Goal: Register for event/course

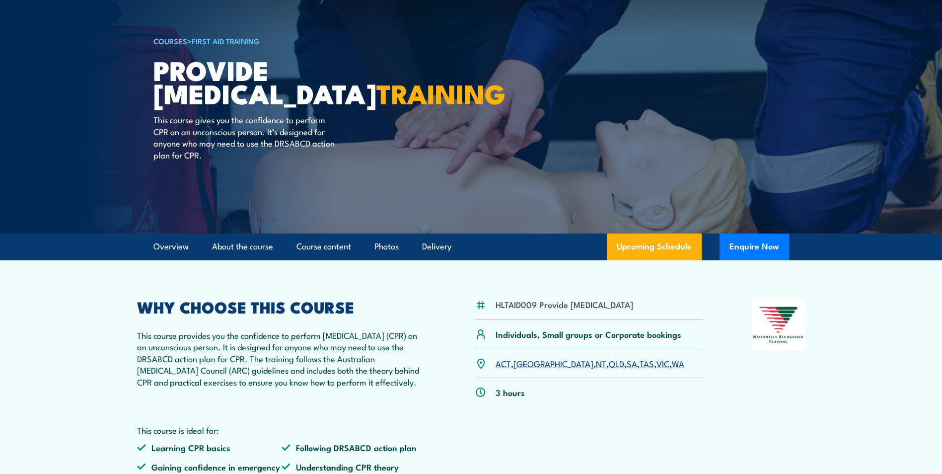
scroll to position [99, 0]
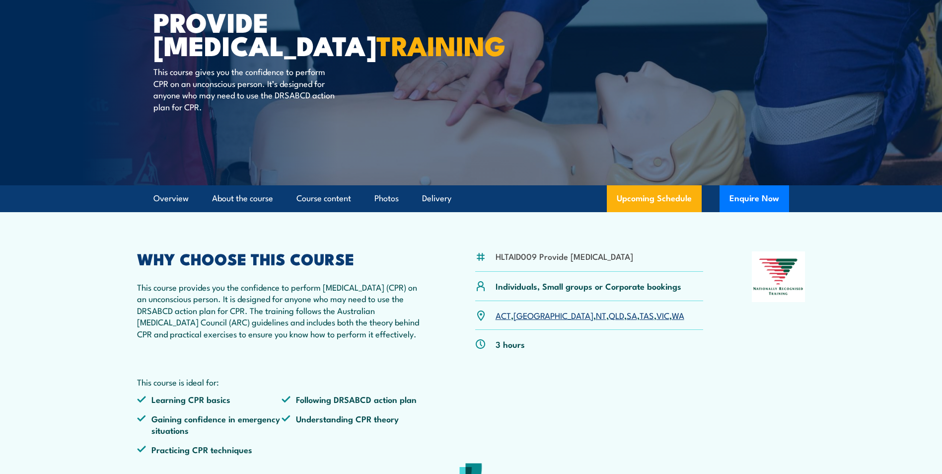
click at [529, 321] on link "[GEOGRAPHIC_DATA]" at bounding box center [554, 315] width 80 height 12
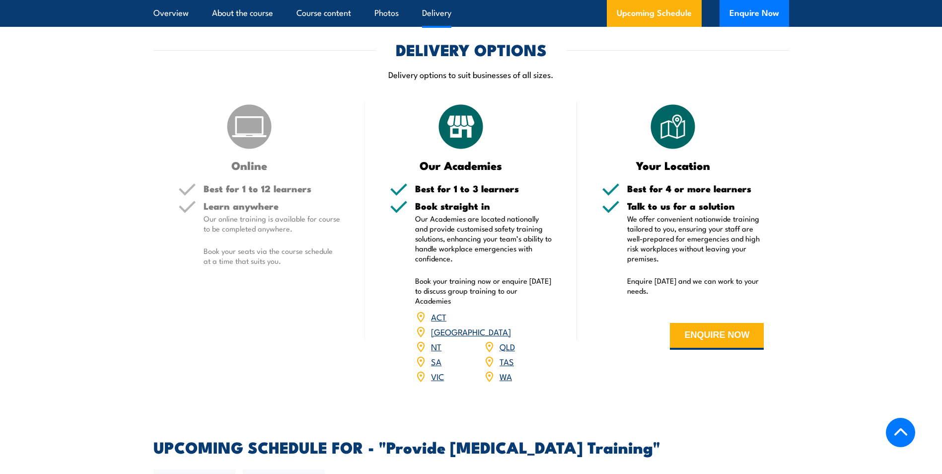
scroll to position [1390, 0]
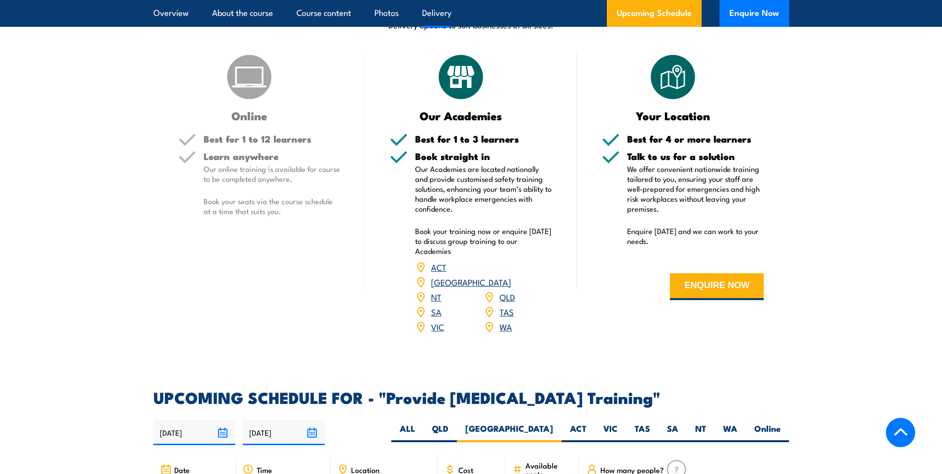
click at [511, 286] on link "[GEOGRAPHIC_DATA]" at bounding box center [471, 282] width 80 height 12
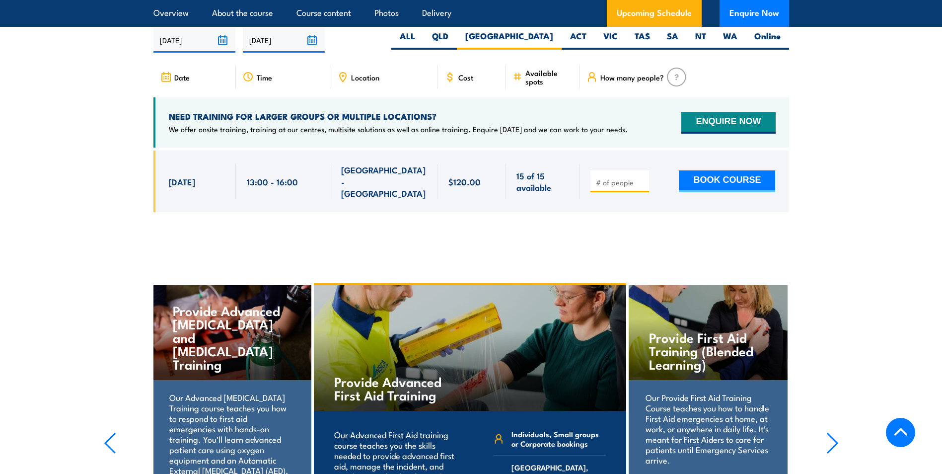
scroll to position [1787, 0]
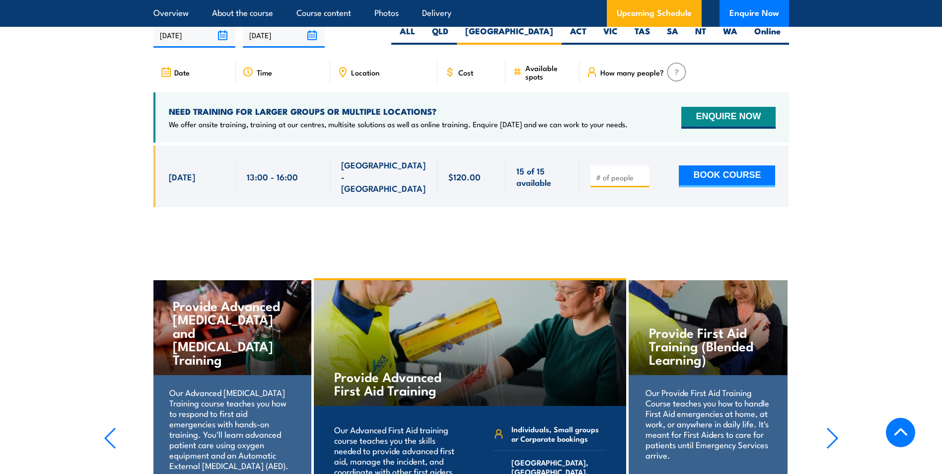
click at [360, 76] on span "Location" at bounding box center [365, 72] width 28 height 8
click at [367, 76] on span "Location" at bounding box center [365, 72] width 28 height 8
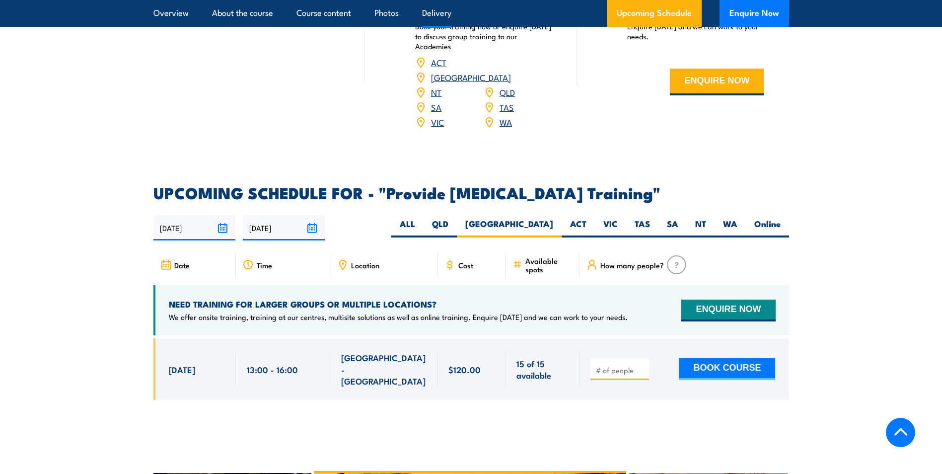
scroll to position [1588, 0]
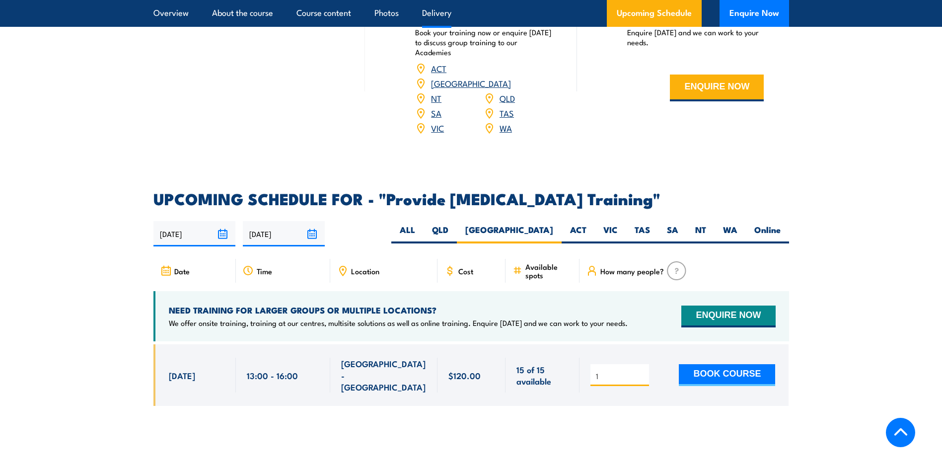
click at [642, 373] on input "1" at bounding box center [621, 376] width 50 height 10
click at [642, 373] on input "2" at bounding box center [621, 376] width 50 height 10
click at [642, 373] on input "3" at bounding box center [621, 376] width 50 height 10
click at [642, 373] on input "4" at bounding box center [621, 376] width 50 height 10
click at [642, 373] on input "5" at bounding box center [621, 376] width 50 height 10
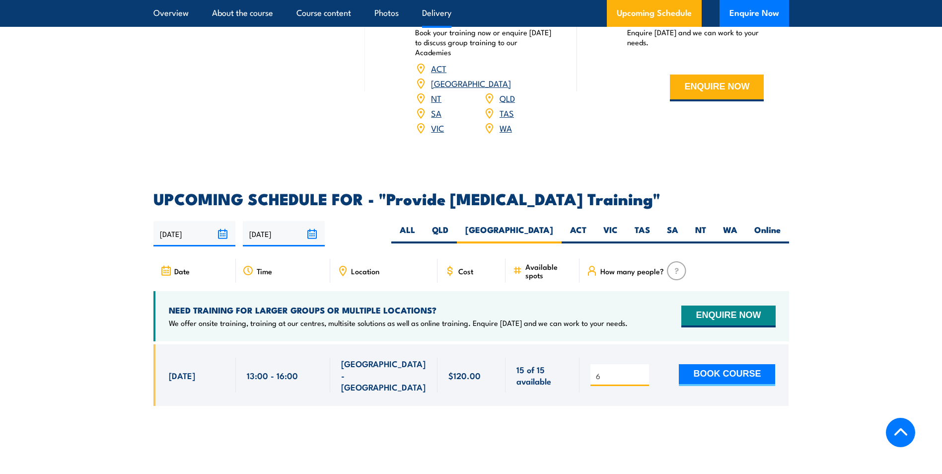
click at [642, 373] on input "6" at bounding box center [621, 376] width 50 height 10
click at [628, 378] on input "6" at bounding box center [621, 376] width 50 height 10
click at [643, 381] on input "5" at bounding box center [621, 376] width 50 height 10
click at [643, 381] on input "4" at bounding box center [621, 376] width 50 height 10
click at [643, 381] on input "3" at bounding box center [621, 376] width 50 height 10
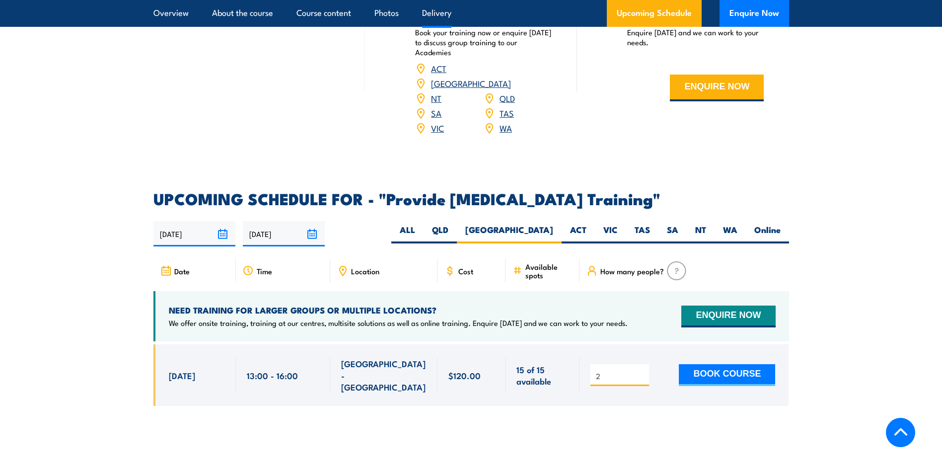
click at [643, 381] on input "2" at bounding box center [621, 376] width 50 height 10
click at [643, 381] on input "1" at bounding box center [621, 376] width 50 height 10
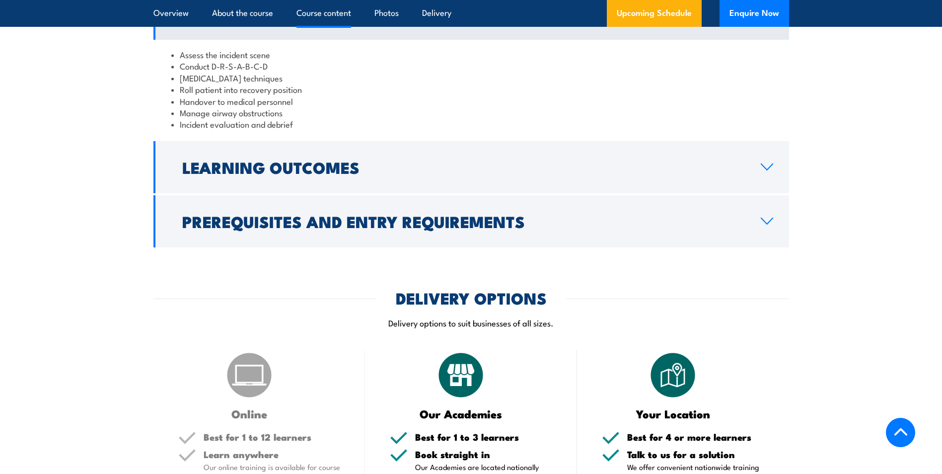
scroll to position [794, 0]
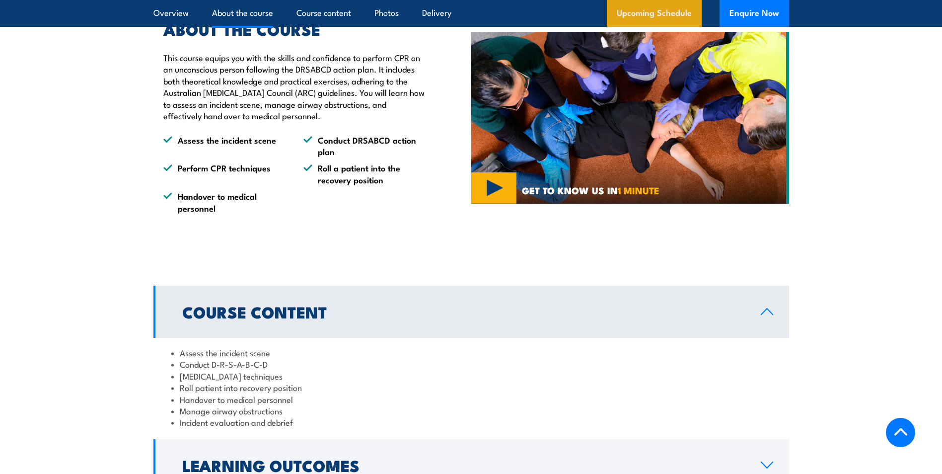
type input "0"
click at [656, 11] on link "Upcoming Schedule" at bounding box center [654, 13] width 95 height 27
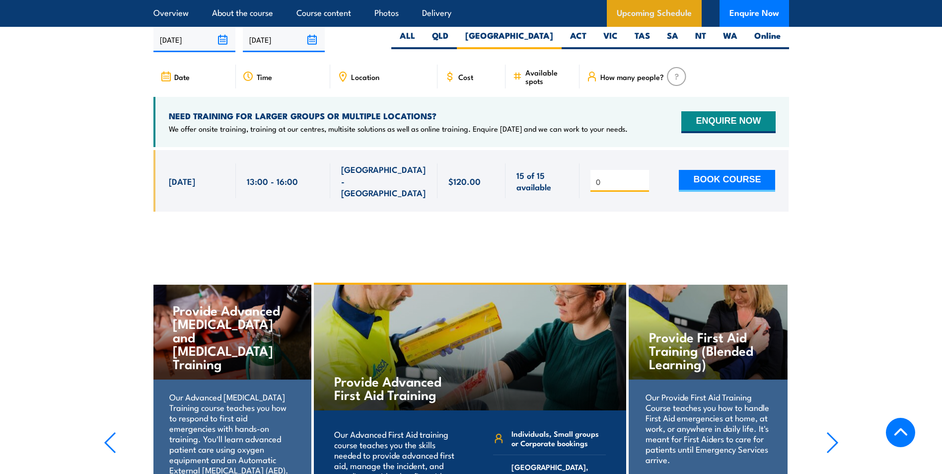
scroll to position [1787, 0]
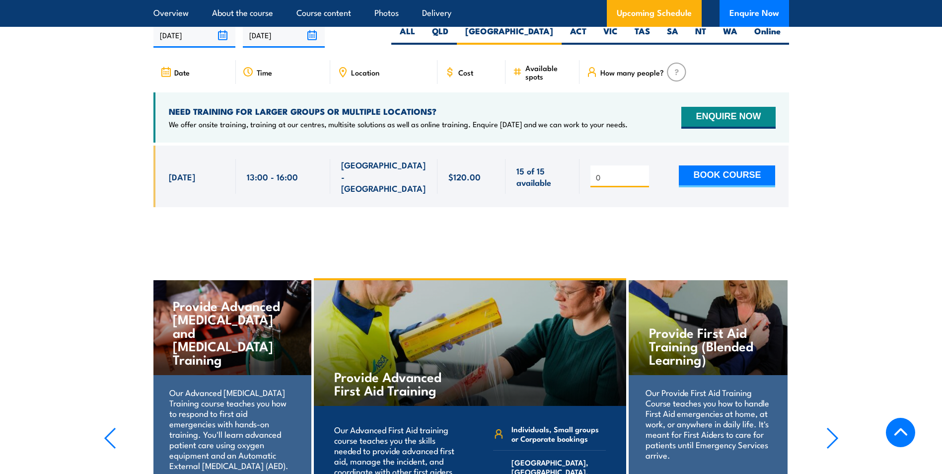
click at [165, 77] on icon at bounding box center [165, 72] width 11 height 11
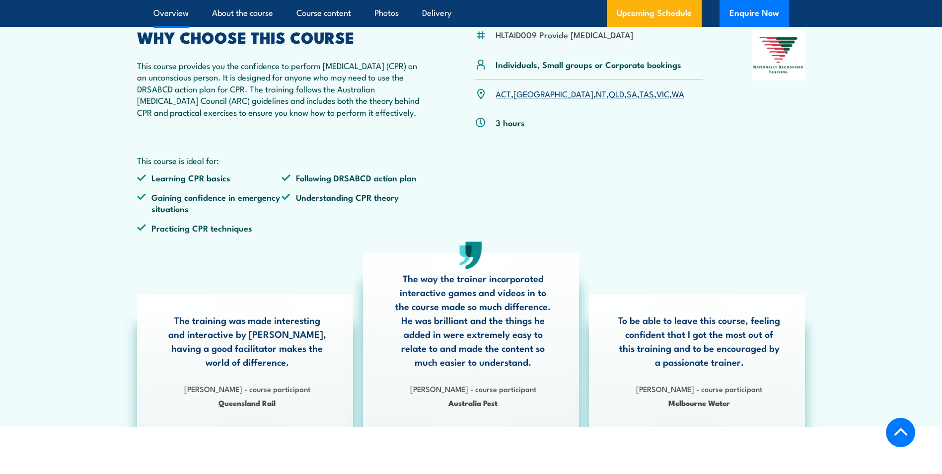
scroll to position [148, 0]
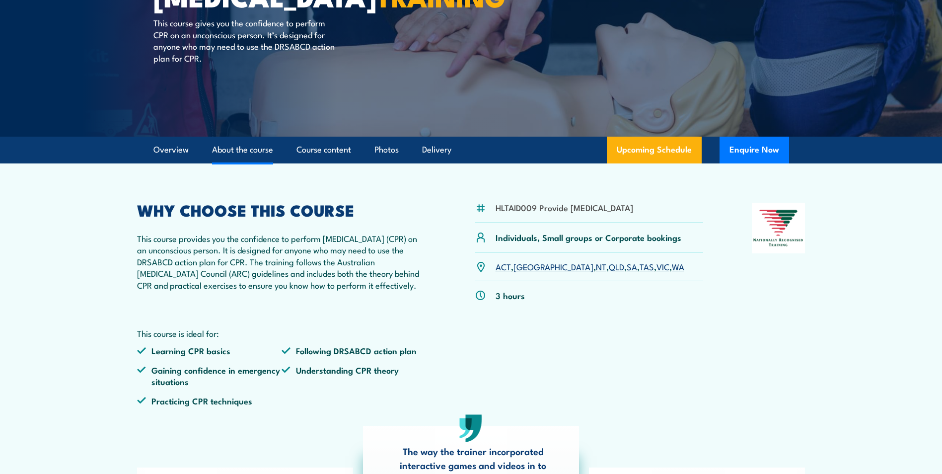
click at [263, 159] on link "About the course" at bounding box center [242, 150] width 61 height 26
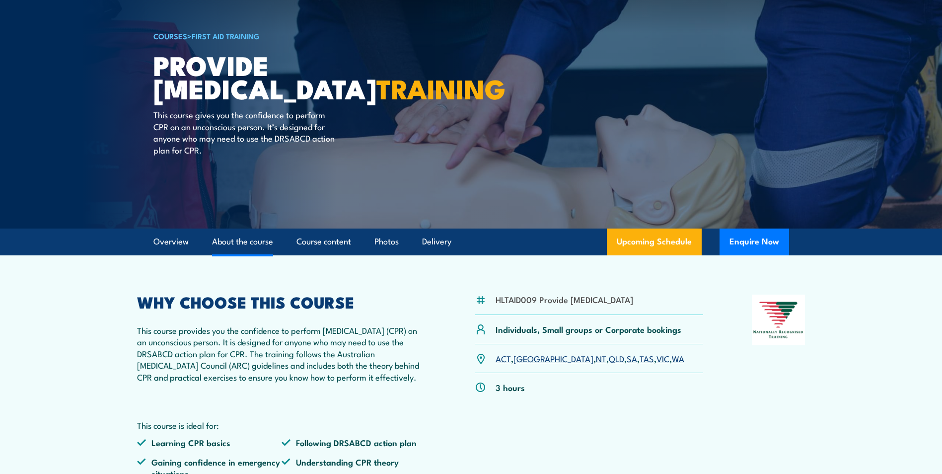
scroll to position [6, 0]
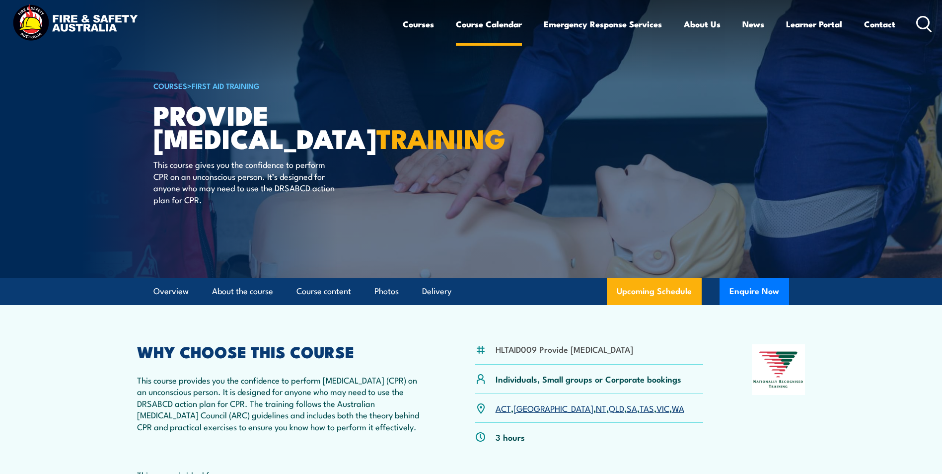
click at [486, 26] on link "Course Calendar" at bounding box center [489, 24] width 66 height 26
click at [460, 23] on link "Course Calendar" at bounding box center [489, 24] width 66 height 26
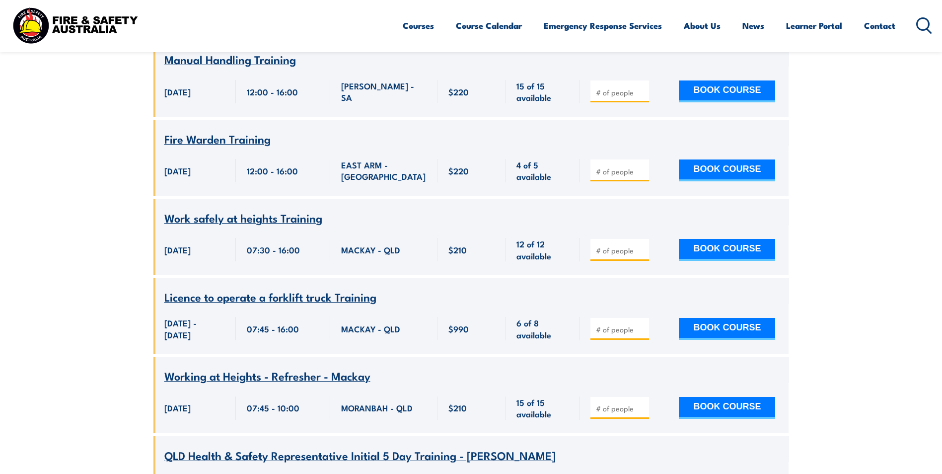
scroll to position [10380, 0]
